Goal: Task Accomplishment & Management: Complete application form

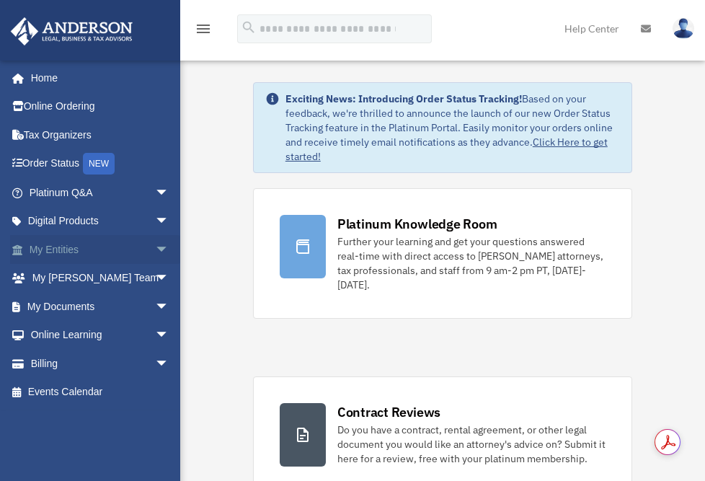
click at [155, 244] on span "arrow_drop_down" at bounding box center [169, 250] width 29 height 30
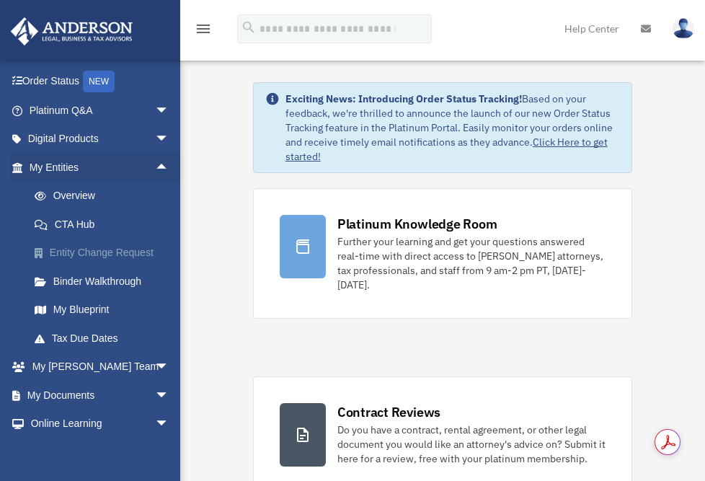
scroll to position [86, 0]
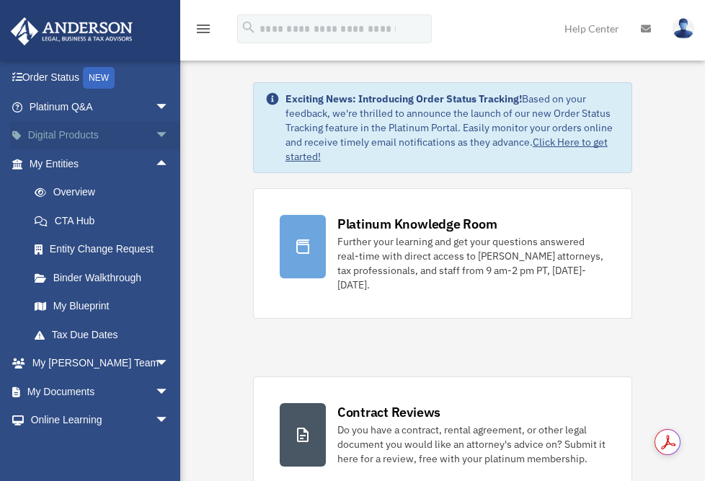
click at [155, 129] on span "arrow_drop_down" at bounding box center [169, 136] width 29 height 30
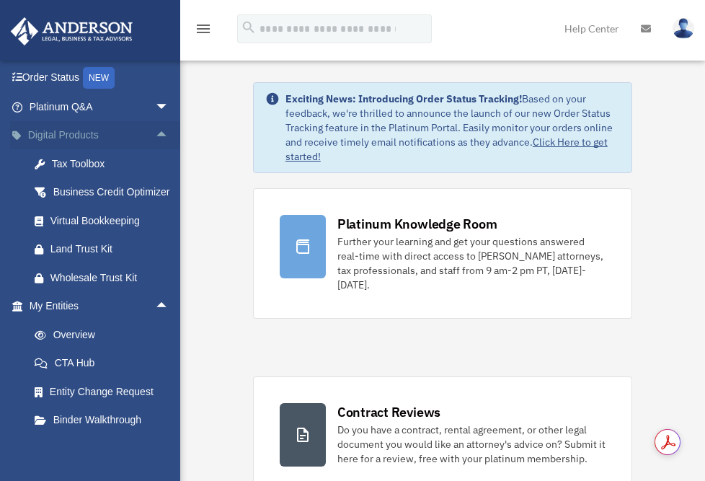
click at [155, 129] on span "arrow_drop_up" at bounding box center [169, 136] width 29 height 30
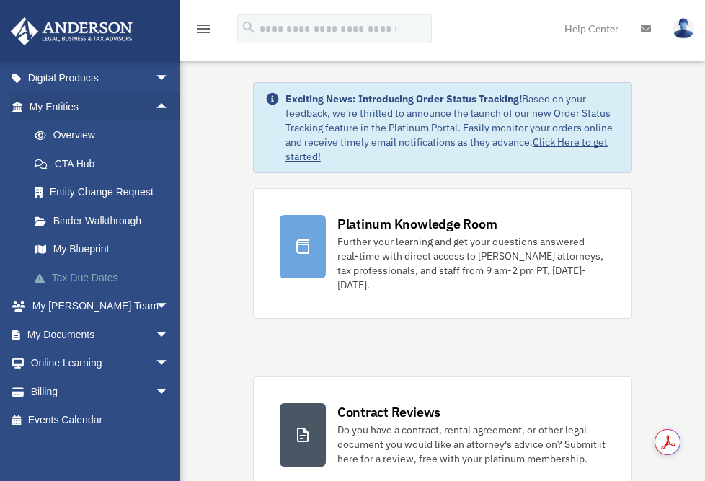
scroll to position [148, 0]
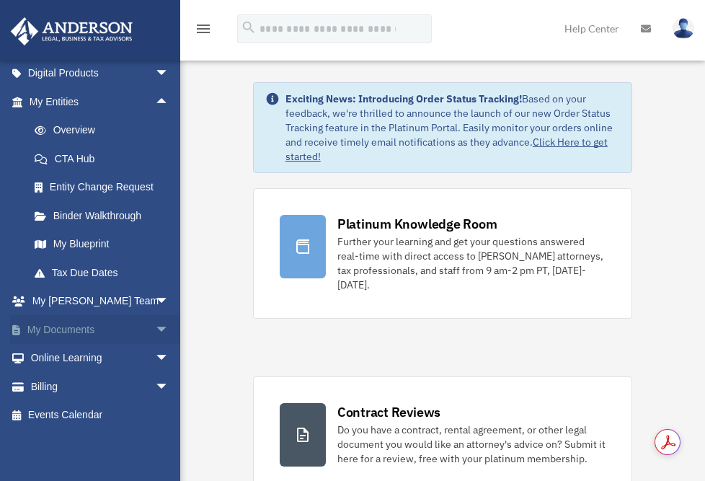
click at [155, 324] on span "arrow_drop_down" at bounding box center [169, 330] width 29 height 30
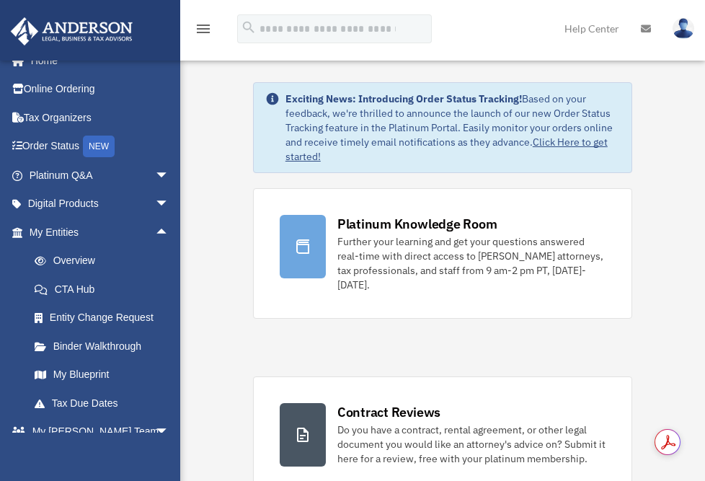
scroll to position [0, 0]
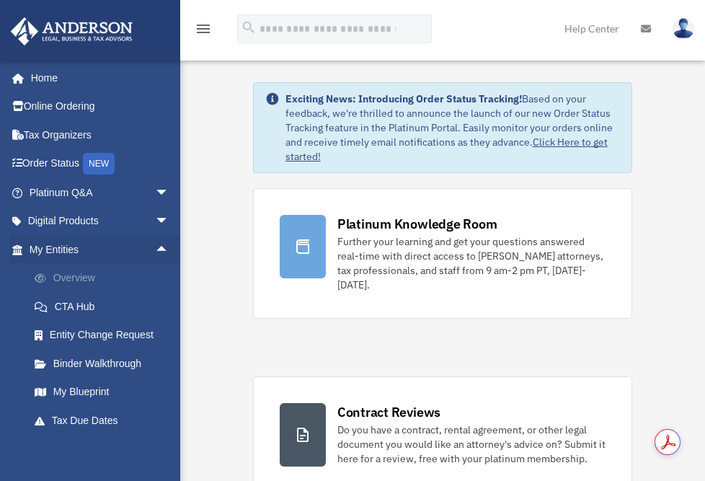
click at [81, 275] on link "Overview" at bounding box center [105, 278] width 171 height 29
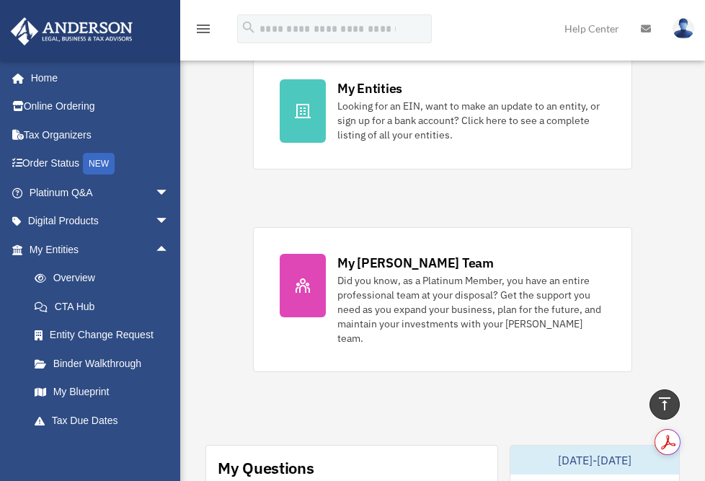
scroll to position [490, 0]
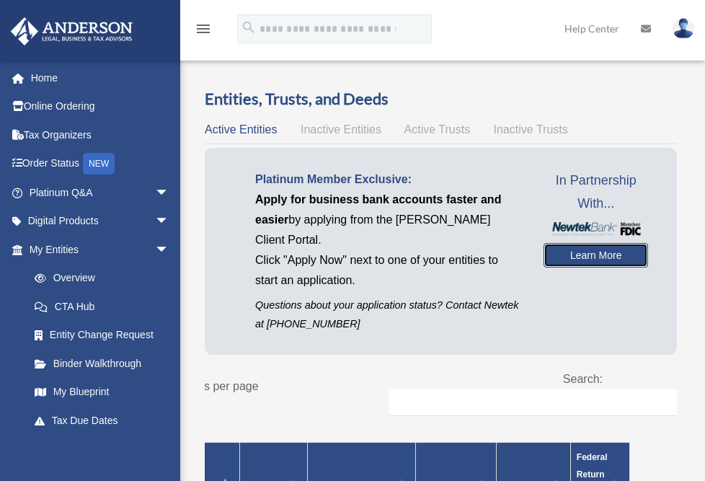
click at [580, 243] on link "Learn More" at bounding box center [596, 255] width 105 height 25
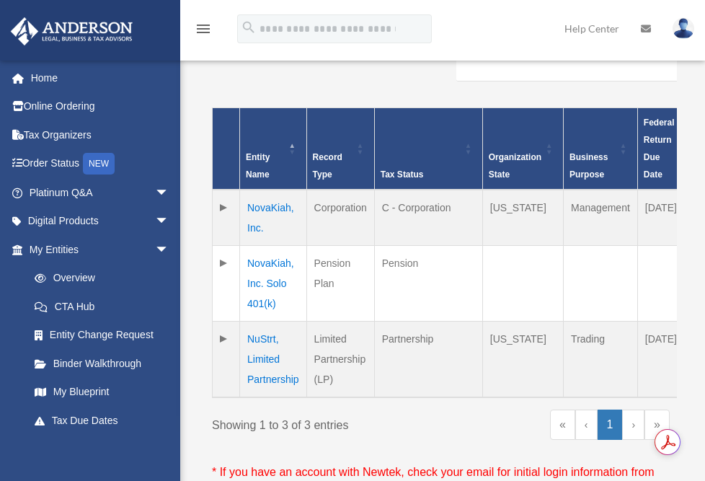
scroll to position [341, 0]
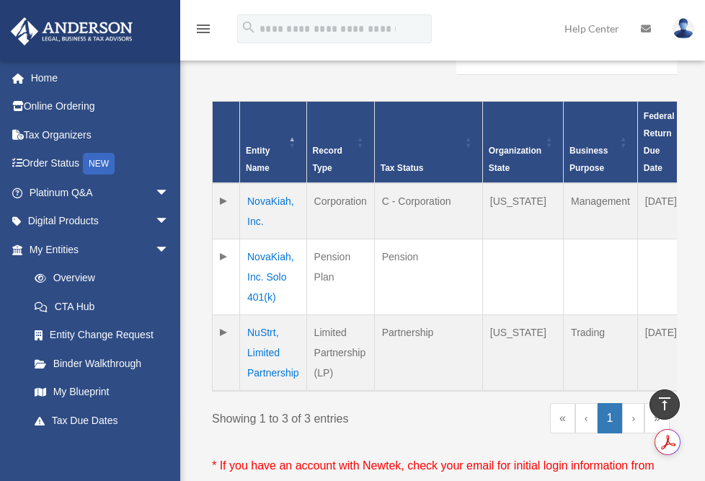
click at [259, 337] on td "NuStrt, Limited Partnership" at bounding box center [273, 353] width 67 height 76
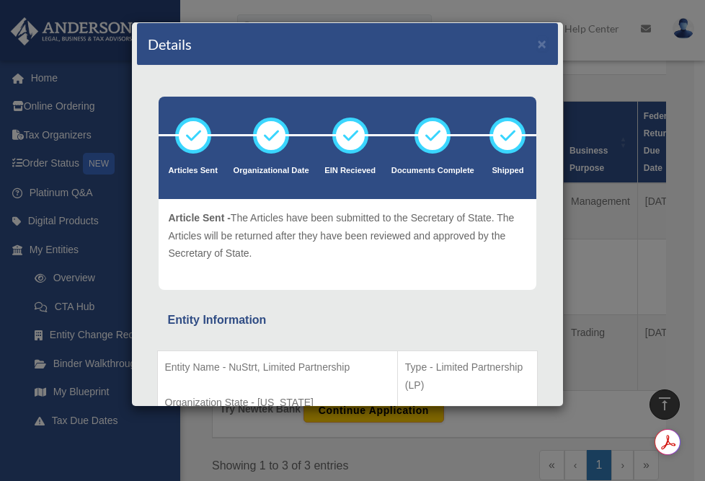
scroll to position [0, 0]
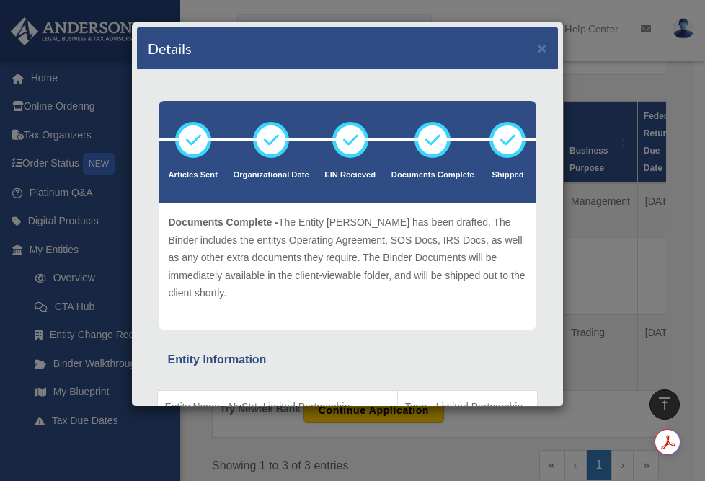
click at [558, 48] on div "Details ×" at bounding box center [347, 48] width 421 height 43
click at [547, 50] on button "×" at bounding box center [542, 47] width 9 height 15
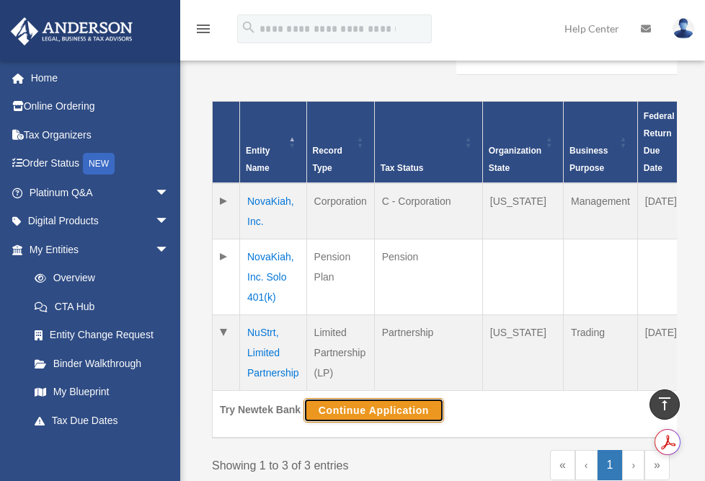
click at [381, 398] on button "Continue Application" at bounding box center [373, 410] width 141 height 25
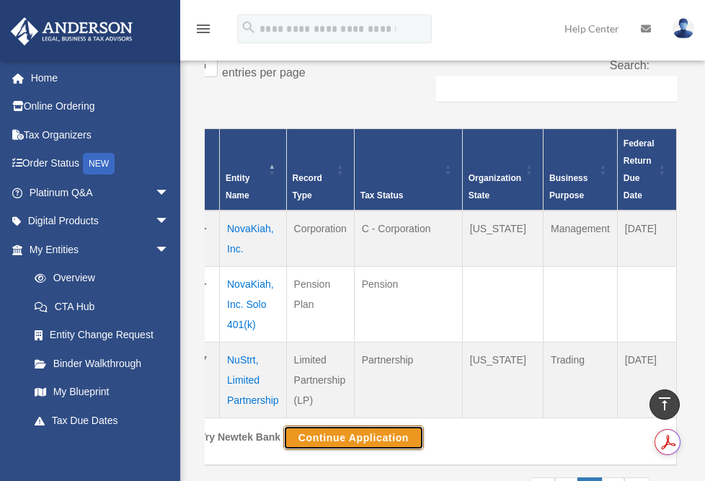
scroll to position [0, 22]
